Goal: Task Accomplishment & Management: Complete application form

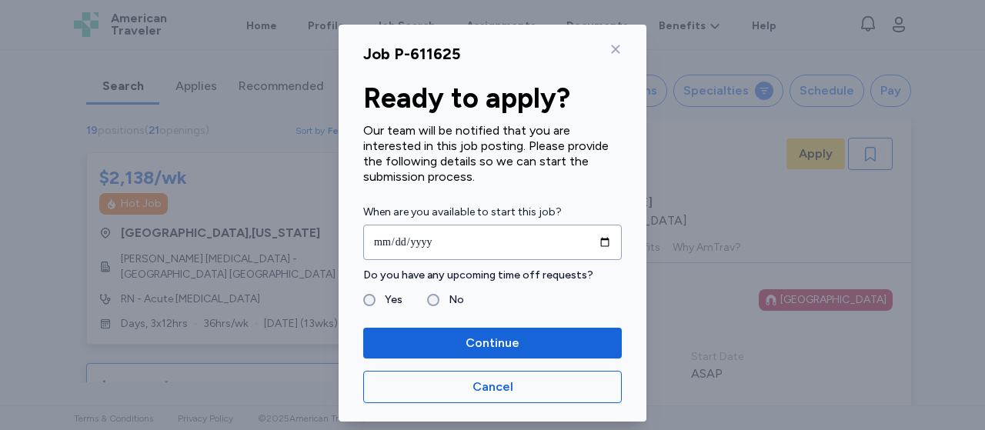
click at [611, 53] on icon at bounding box center [616, 49] width 12 height 12
click at [610, 53] on icon at bounding box center [616, 49] width 12 height 12
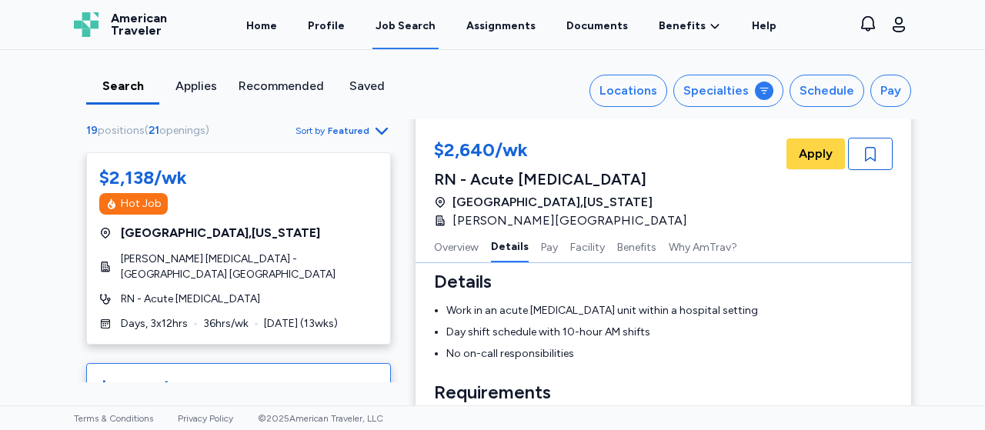
scroll to position [308, 0]
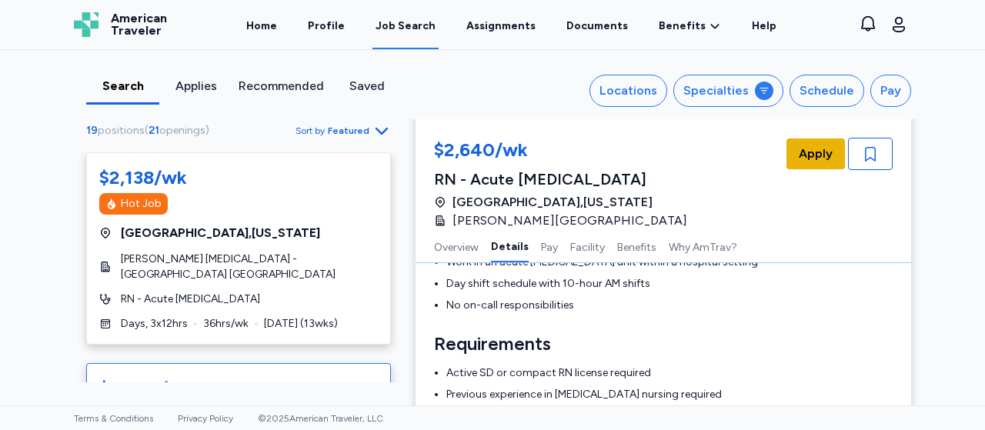
click at [804, 159] on span "Apply" at bounding box center [816, 154] width 34 height 18
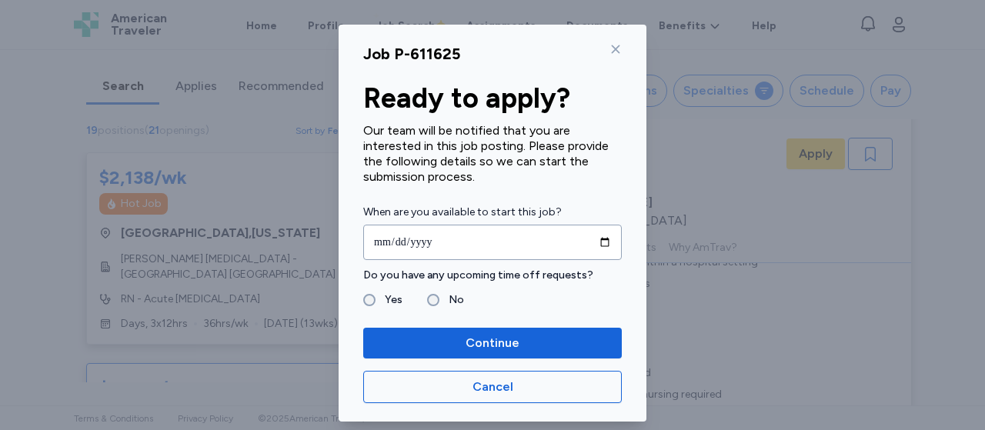
click at [610, 48] on icon at bounding box center [616, 49] width 12 height 12
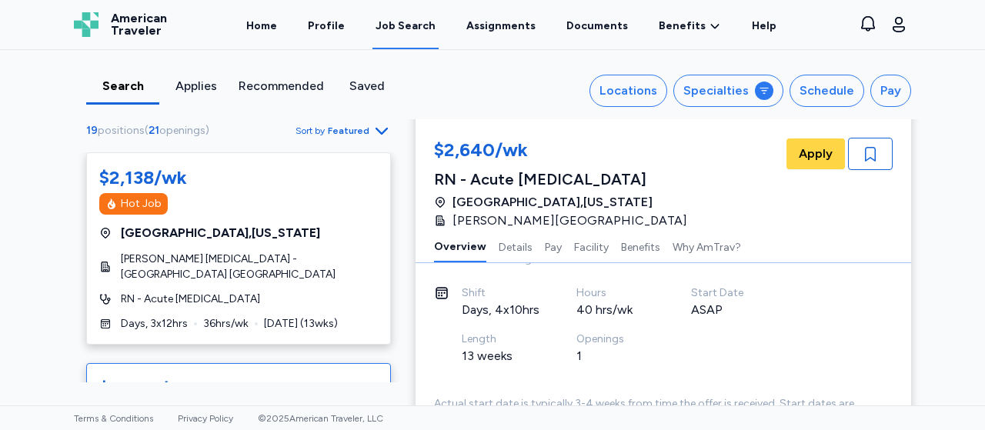
scroll to position [48, 0]
